Goal: Task Accomplishment & Management: Complete application form

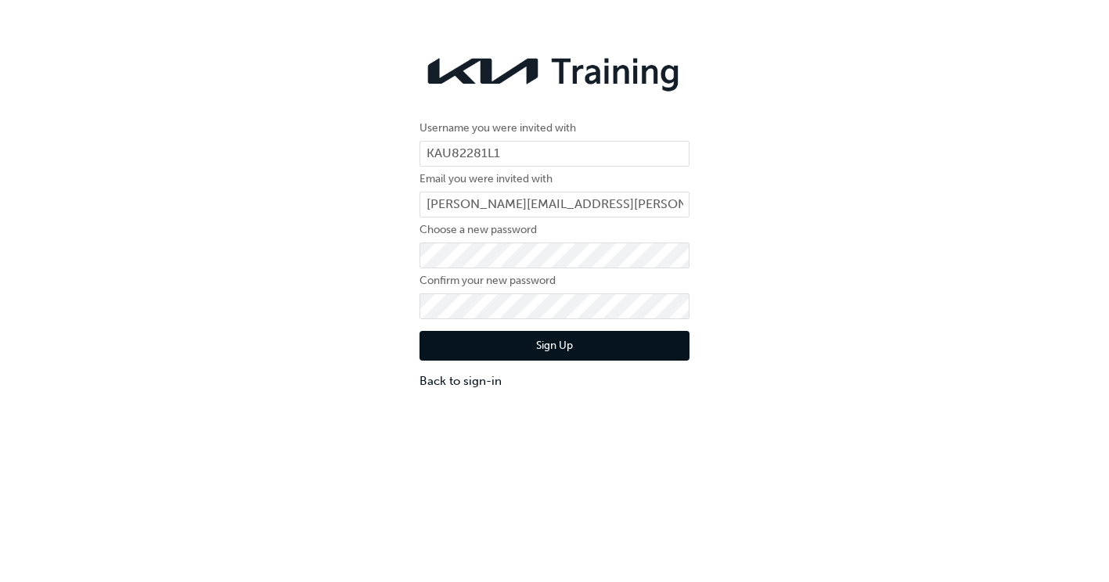
click at [534, 353] on button "Sign Up" at bounding box center [555, 346] width 270 height 30
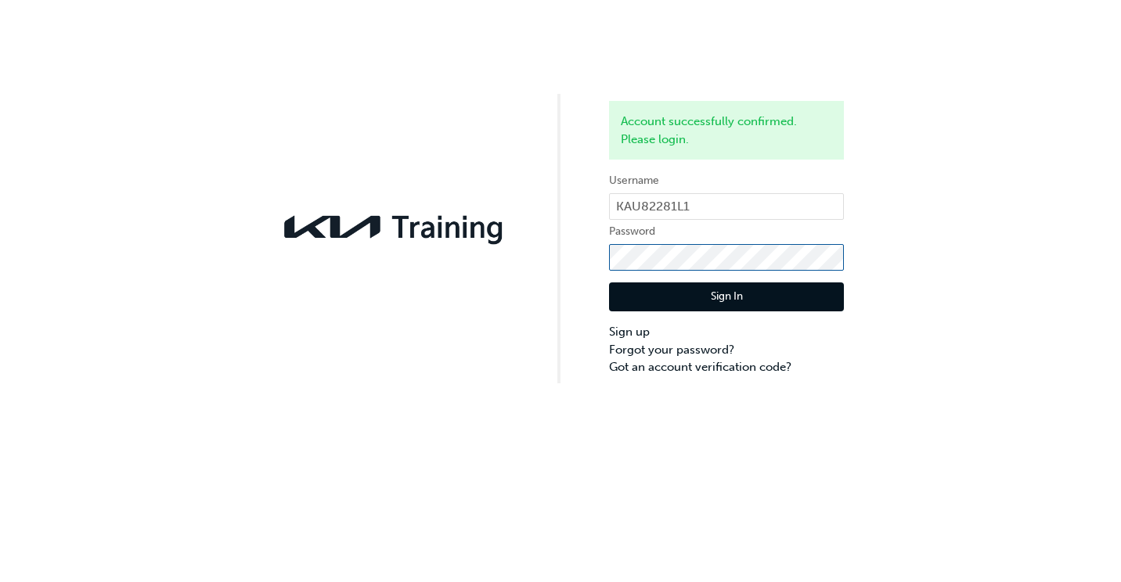
click button "Sign In" at bounding box center [726, 298] width 235 height 30
